Goal: Register for event/course

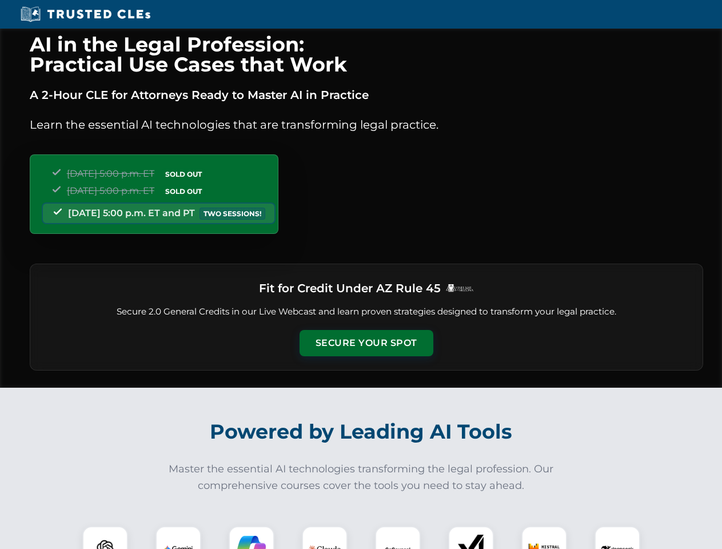
click at [366, 343] on button "Secure Your Spot" at bounding box center [367, 343] width 134 height 26
click at [105, 538] on img at bounding box center [105, 549] width 33 height 33
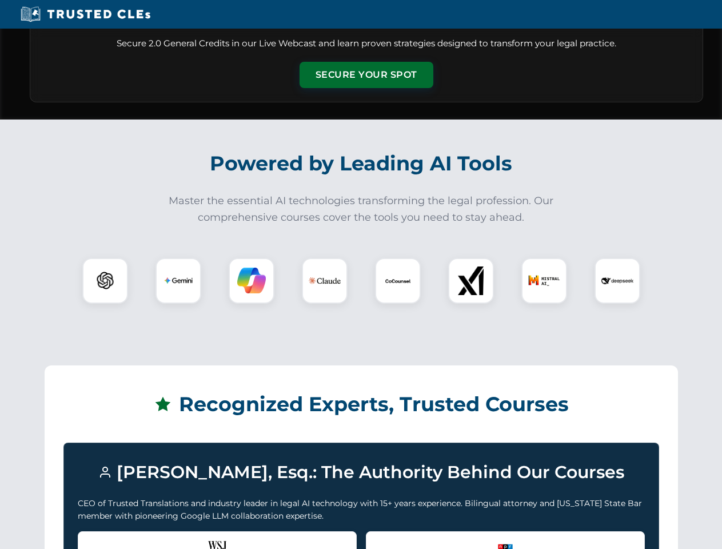
click at [178, 538] on div "Recognized by the WSJ [PERSON_NAME] was featured for his expertise in AI legal …" at bounding box center [217, 554] width 279 height 46
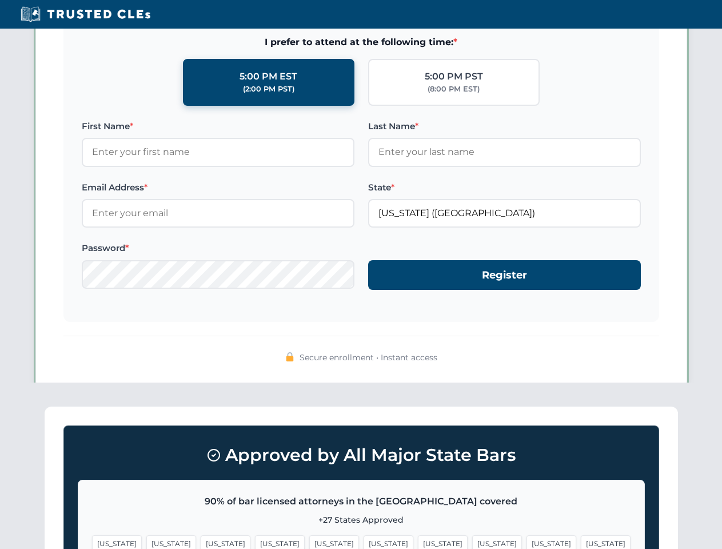
click at [418, 538] on span "[US_STATE]" at bounding box center [443, 543] width 50 height 17
click at [527, 538] on span "[US_STATE]" at bounding box center [552, 543] width 50 height 17
